Goal: Task Accomplishment & Management: Use online tool/utility

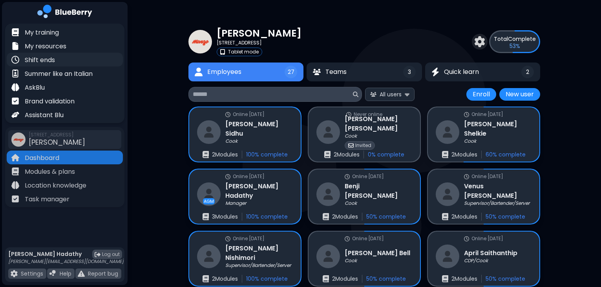
scroll to position [55, 0]
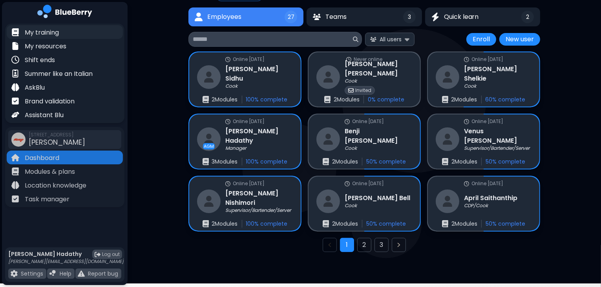
click at [50, 27] on div "My training" at bounding box center [35, 31] width 48 height 9
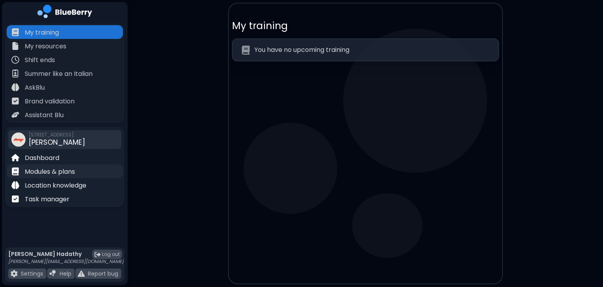
click at [63, 171] on p "Modules & plans" at bounding box center [50, 171] width 50 height 9
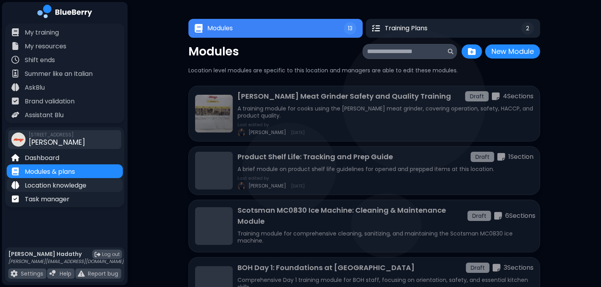
click at [86, 184] on p "Location knowledge" at bounding box center [56, 185] width 62 height 9
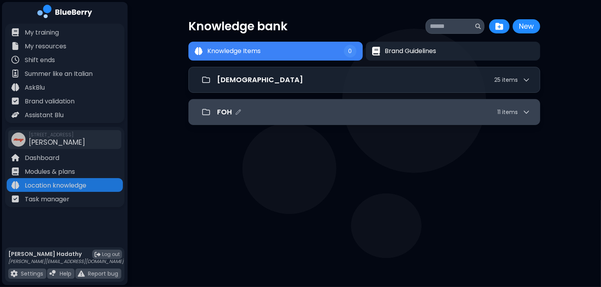
click at [336, 103] on div "FOH 11 item s" at bounding box center [365, 112] width 352 height 26
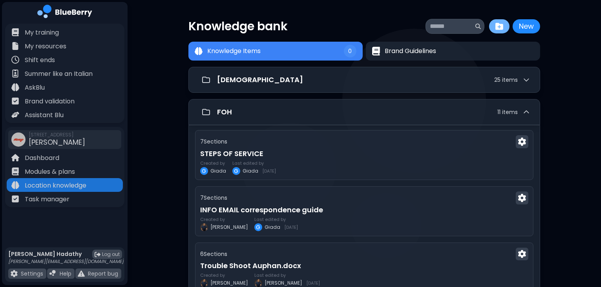
click at [500, 23] on img at bounding box center [500, 26] width 8 height 8
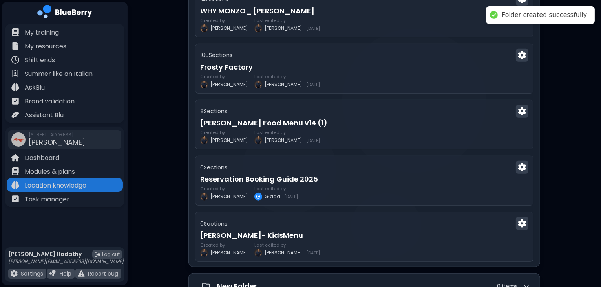
scroll to position [514, 0]
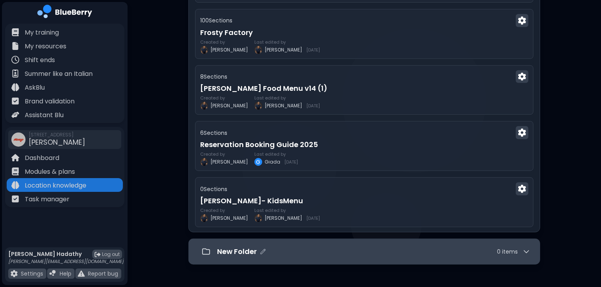
click at [423, 246] on div "New Folder 0 item s" at bounding box center [373, 251] width 313 height 11
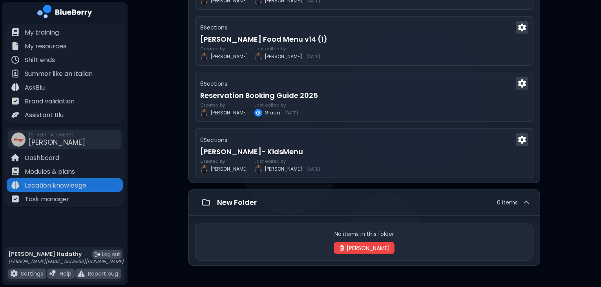
scroll to position [564, 0]
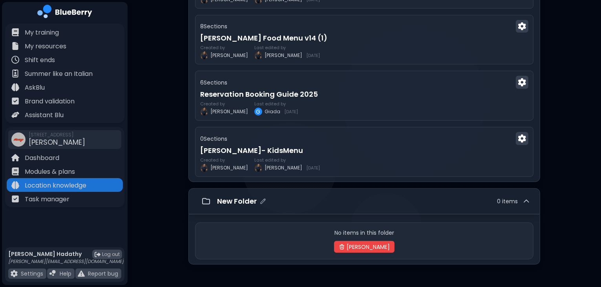
click at [268, 198] on div "New Folder 0 item s" at bounding box center [373, 201] width 313 height 11
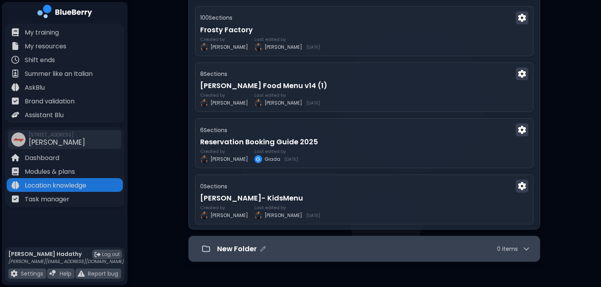
scroll to position [514, 0]
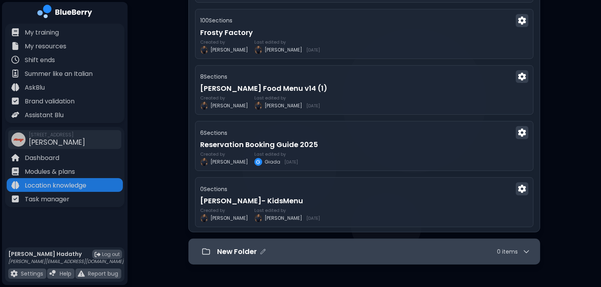
click at [317, 253] on div "New Folder 0 item s" at bounding box center [373, 251] width 313 height 11
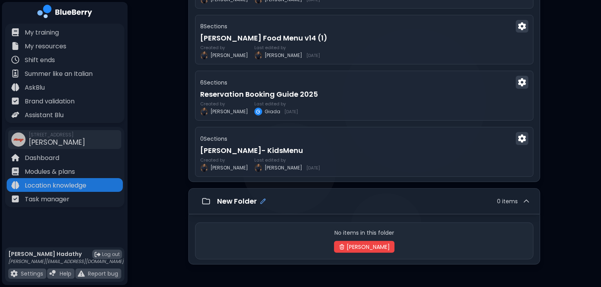
click at [261, 198] on icon "Edit folder name" at bounding box center [263, 201] width 6 height 6
click at [259, 198] on div "New Folder" at bounding box center [241, 201] width 49 height 11
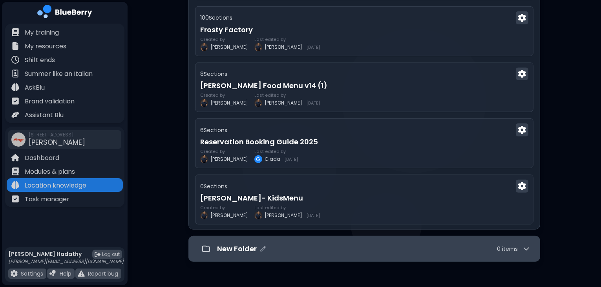
scroll to position [514, 0]
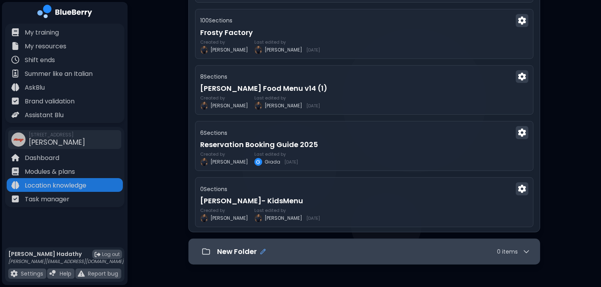
click at [264, 248] on icon "Edit folder name" at bounding box center [263, 251] width 6 height 6
type input "**********"
click at [250, 246] on p "Ice Cream Machine Service" at bounding box center [266, 251] width 98 height 11
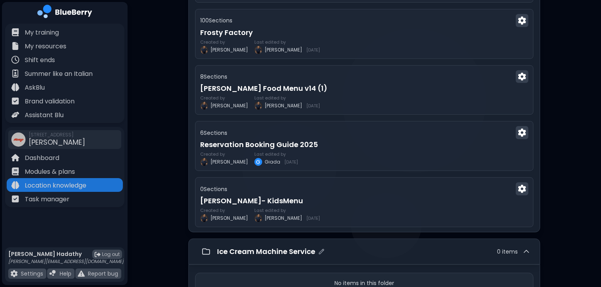
click at [250, 246] on p "Ice Cream Machine Service" at bounding box center [266, 251] width 98 height 11
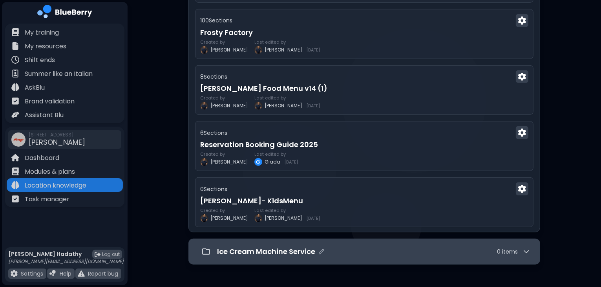
click at [250, 246] on p "Ice Cream Machine Service" at bounding box center [266, 251] width 98 height 11
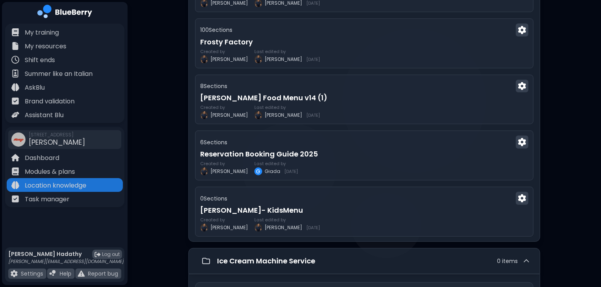
scroll to position [564, 0]
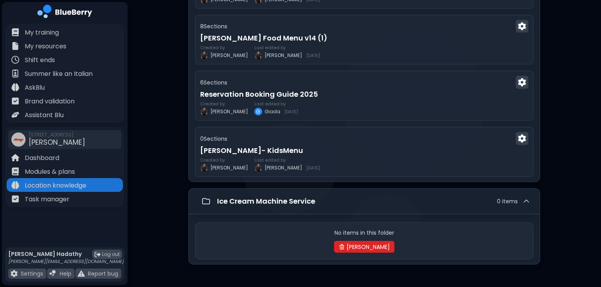
click at [381, 243] on button "Delete Folder" at bounding box center [364, 247] width 60 height 12
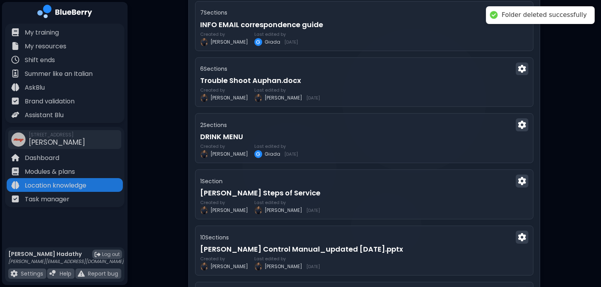
scroll to position [0, 0]
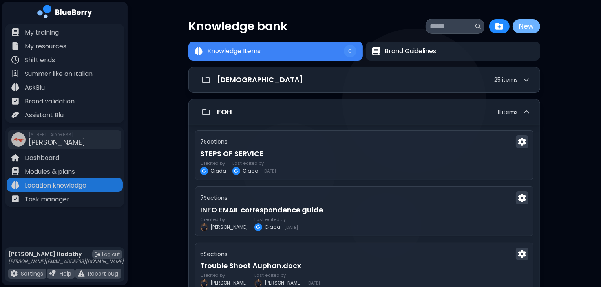
click at [514, 28] on button "New" at bounding box center [526, 26] width 27 height 14
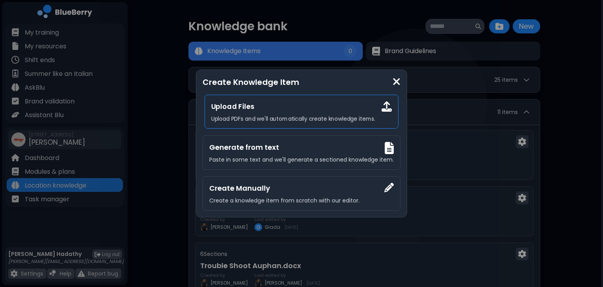
click at [380, 114] on div "Upload Files Upload PDFs and we'll automatically create knowledge items." at bounding box center [302, 112] width 194 height 34
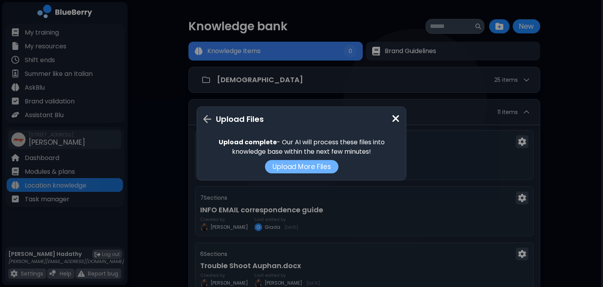
click at [322, 163] on button "Upload More Files" at bounding box center [301, 166] width 73 height 13
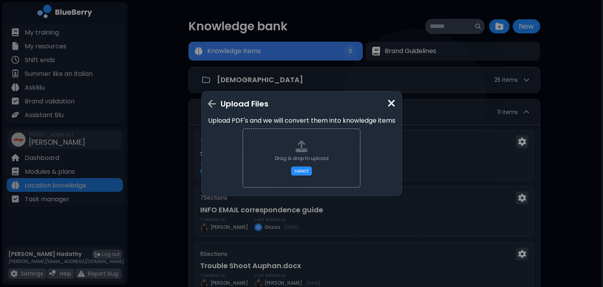
click at [393, 101] on img at bounding box center [392, 103] width 8 height 11
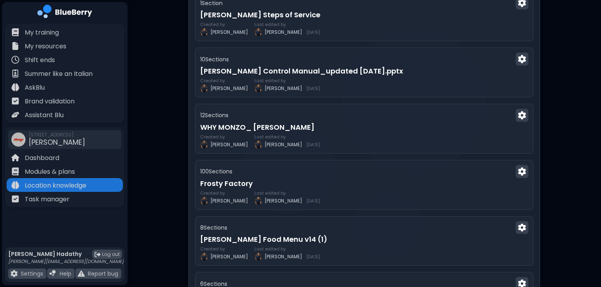
scroll to position [482, 0]
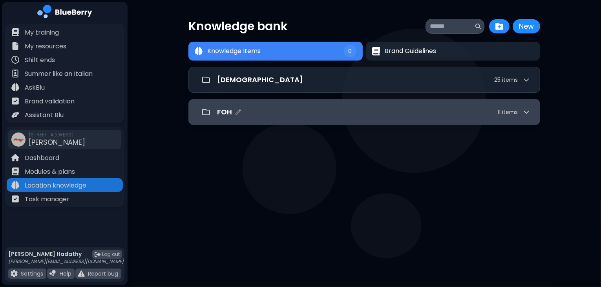
click at [273, 123] on div "FOH 11 item s" at bounding box center [365, 112] width 352 height 26
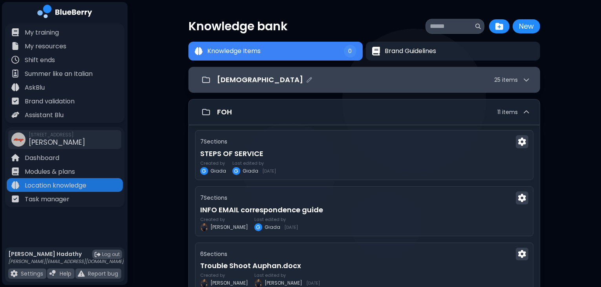
click at [291, 83] on div "[DEMOGRAPHIC_DATA] 25 item s" at bounding box center [373, 79] width 313 height 11
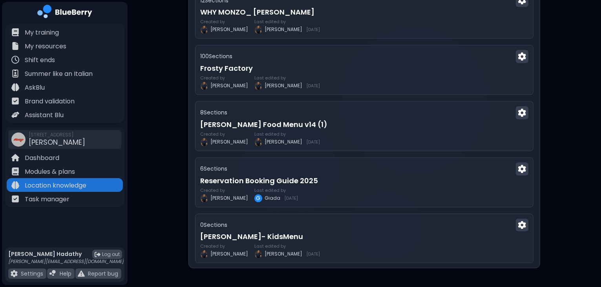
scroll to position [1860, 0]
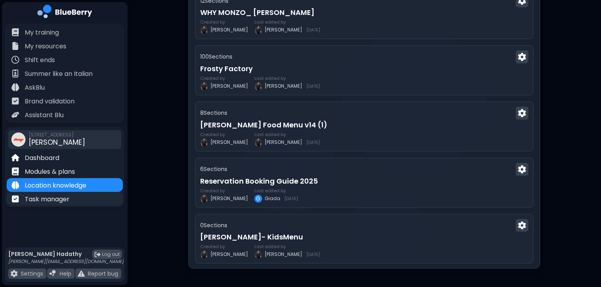
click at [71, 202] on div "Task manager" at bounding box center [65, 199] width 116 height 14
